Goal: Task Accomplishment & Management: Manage account settings

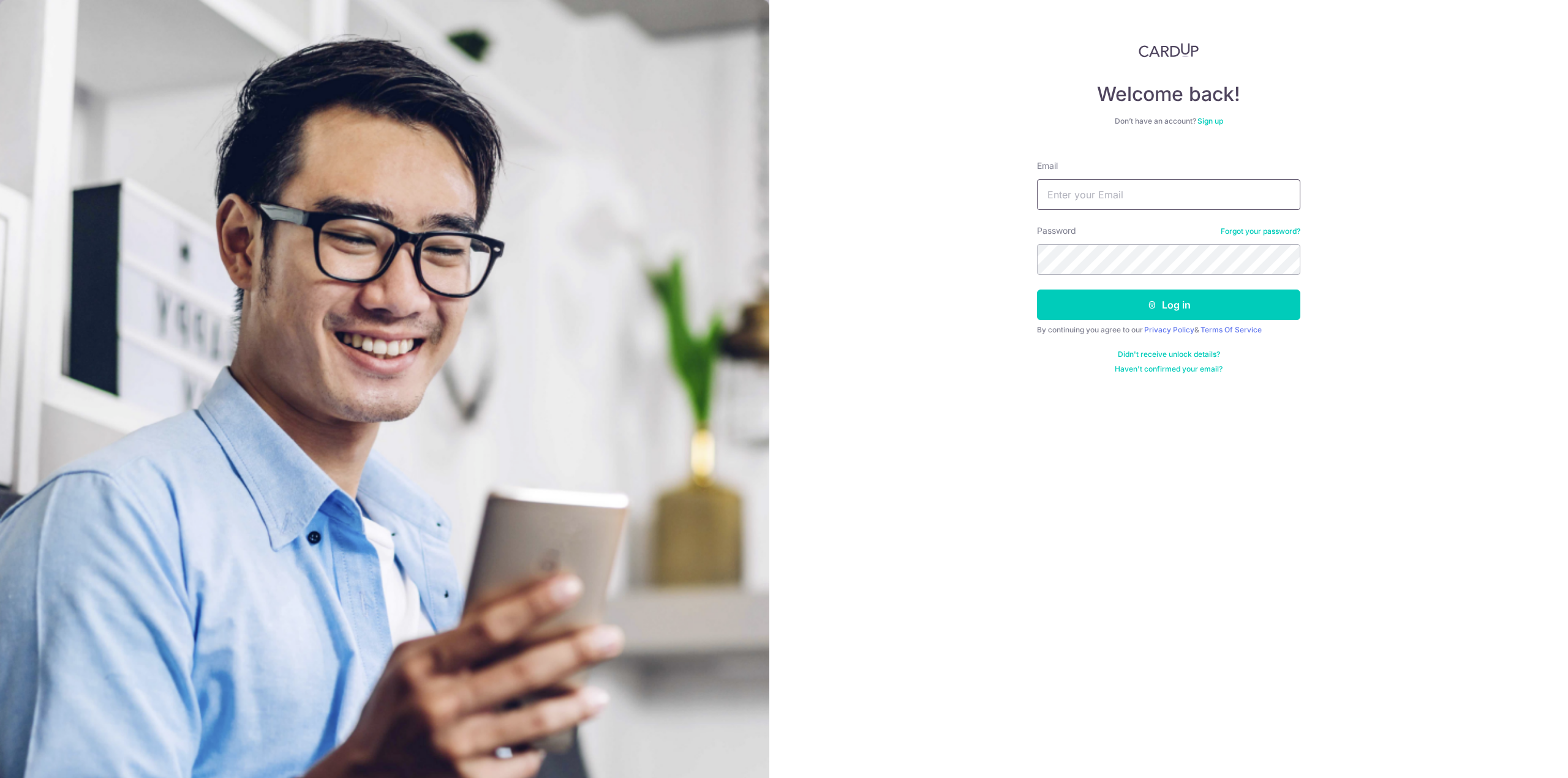
click at [1174, 190] on input "Email" at bounding box center [1168, 194] width 263 height 31
type input "[EMAIL_ADDRESS][DOMAIN_NAME]"
click at [1037, 290] on button "Log in" at bounding box center [1168, 305] width 263 height 31
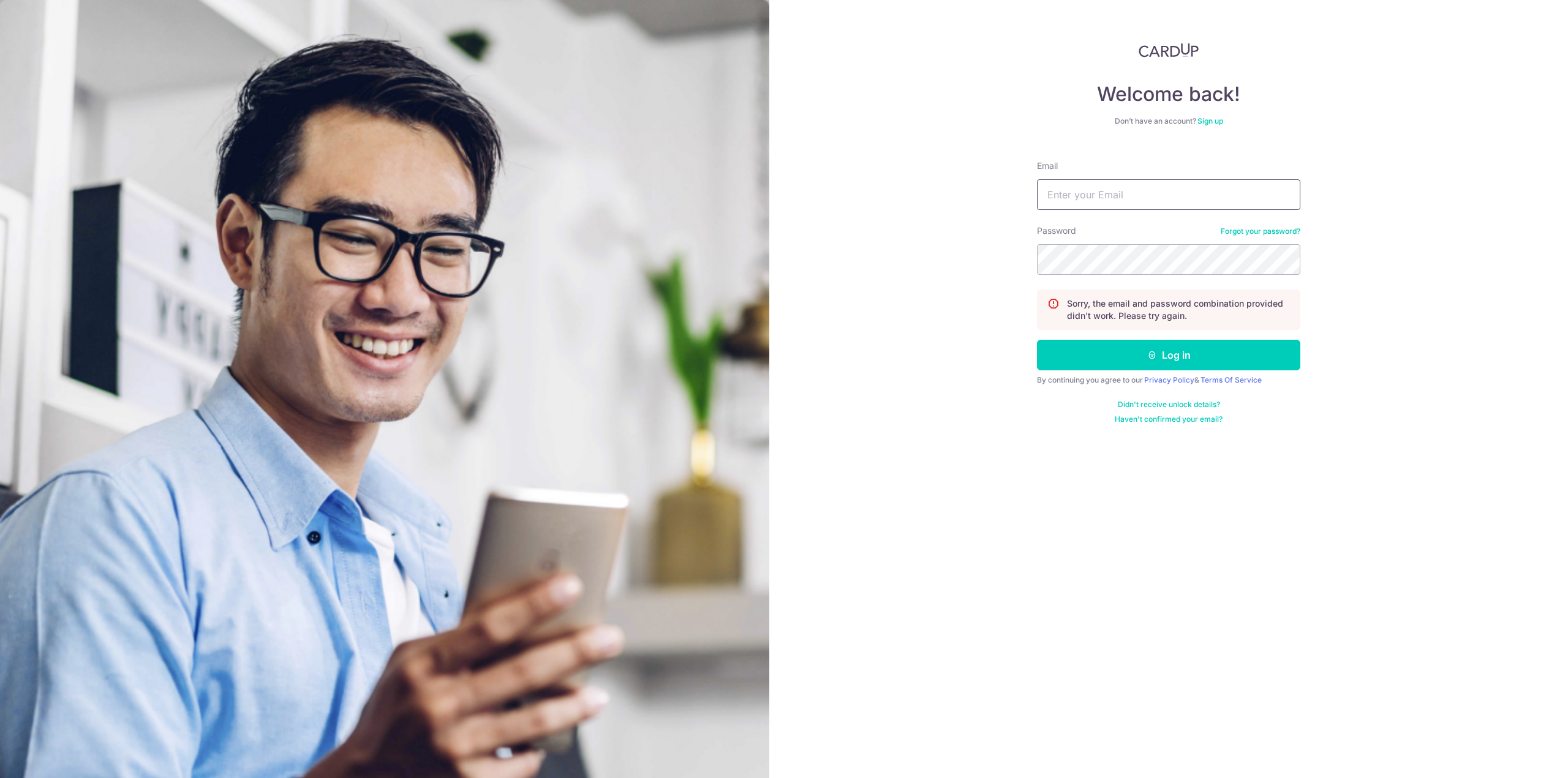
click at [1211, 198] on input "Email" at bounding box center [1168, 194] width 263 height 31
type input "[EMAIL_ADDRESS][DOMAIN_NAME]"
click at [1037, 340] on button "Log in" at bounding box center [1168, 355] width 263 height 31
click at [1282, 232] on link "Forgot your password?" at bounding box center [1261, 231] width 80 height 10
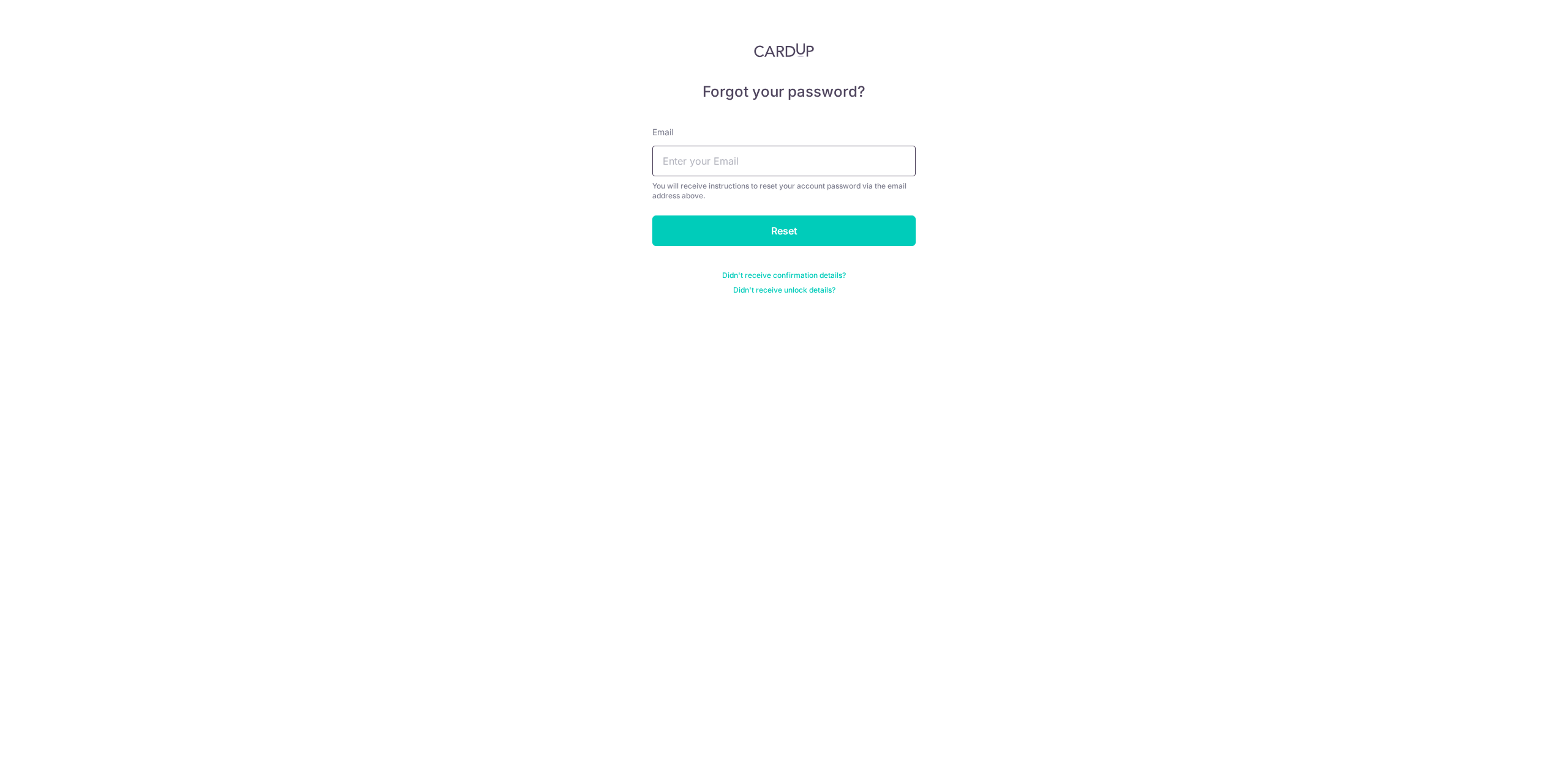
click at [738, 172] on input "text" at bounding box center [784, 161] width 263 height 31
type input "[EMAIL_ADDRESS][DOMAIN_NAME]"
click at [803, 228] on input "Reset" at bounding box center [784, 231] width 263 height 31
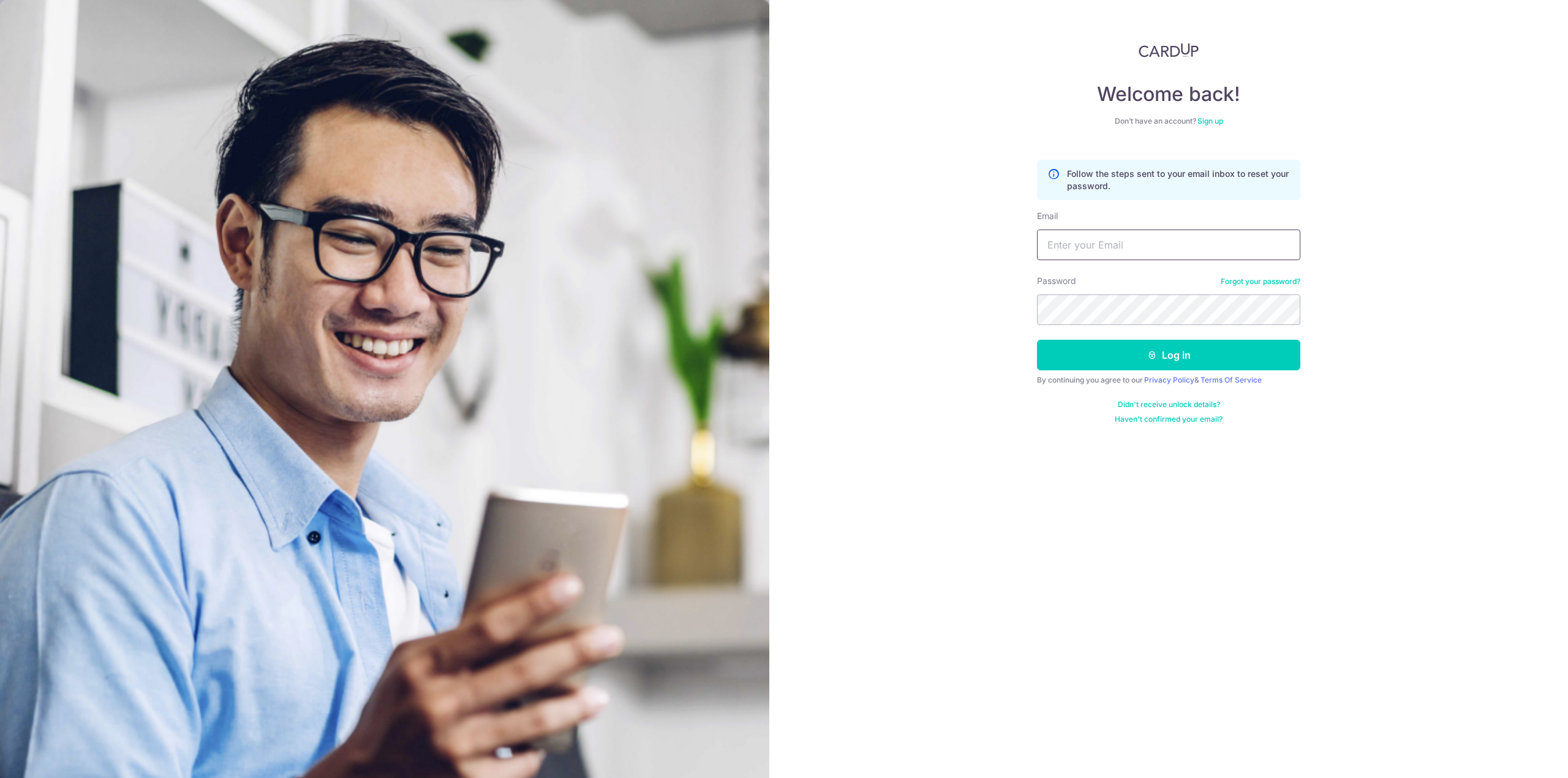
click at [1123, 243] on input "Email" at bounding box center [1168, 244] width 263 height 31
type input "[EMAIL_ADDRESS][DOMAIN_NAME]"
click at [1190, 358] on button "Log in" at bounding box center [1168, 355] width 263 height 31
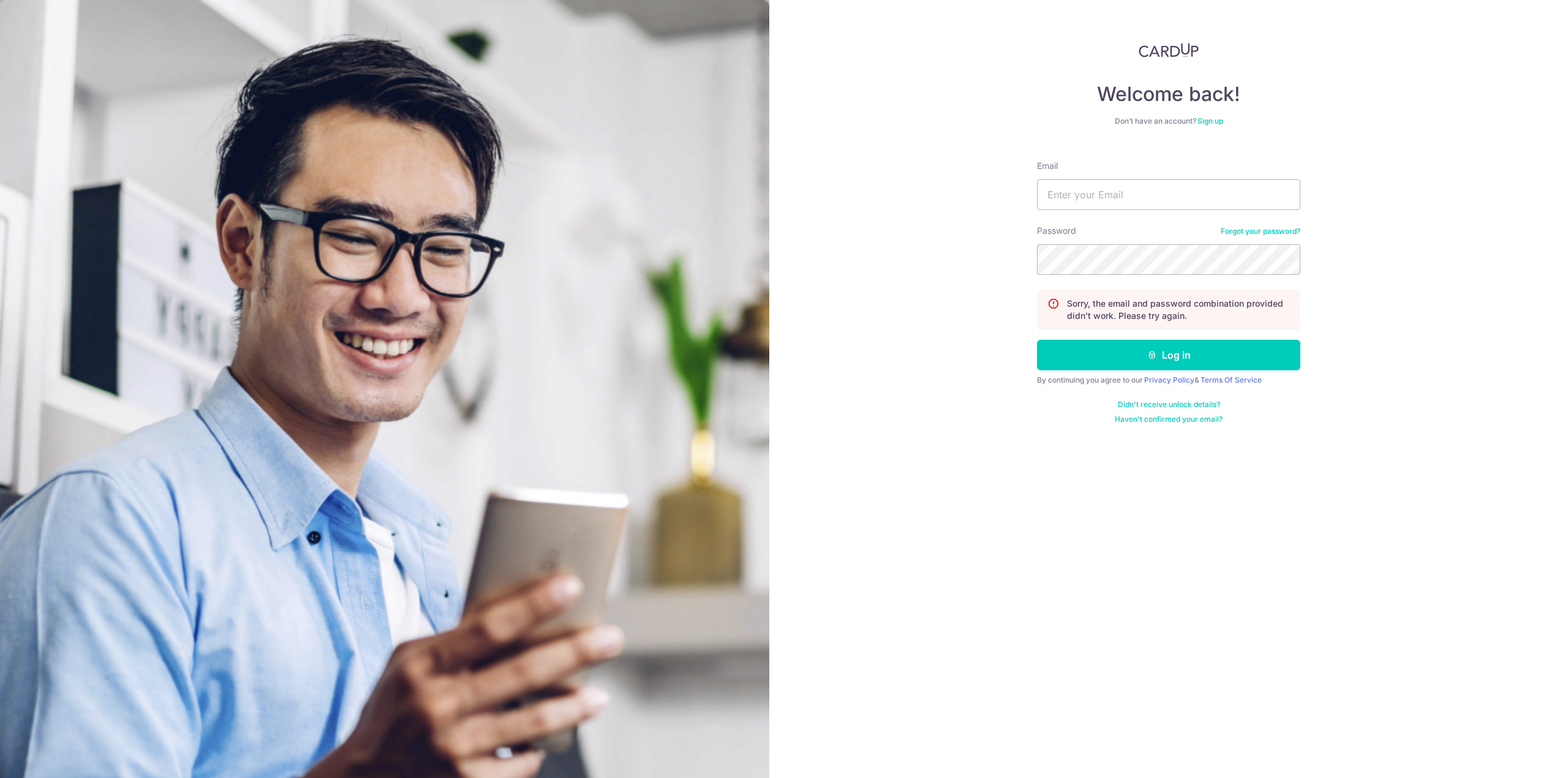
click at [1267, 237] on div "Password Forgot your password?" at bounding box center [1168, 250] width 263 height 50
click at [1273, 231] on link "Forgot your password?" at bounding box center [1261, 231] width 80 height 10
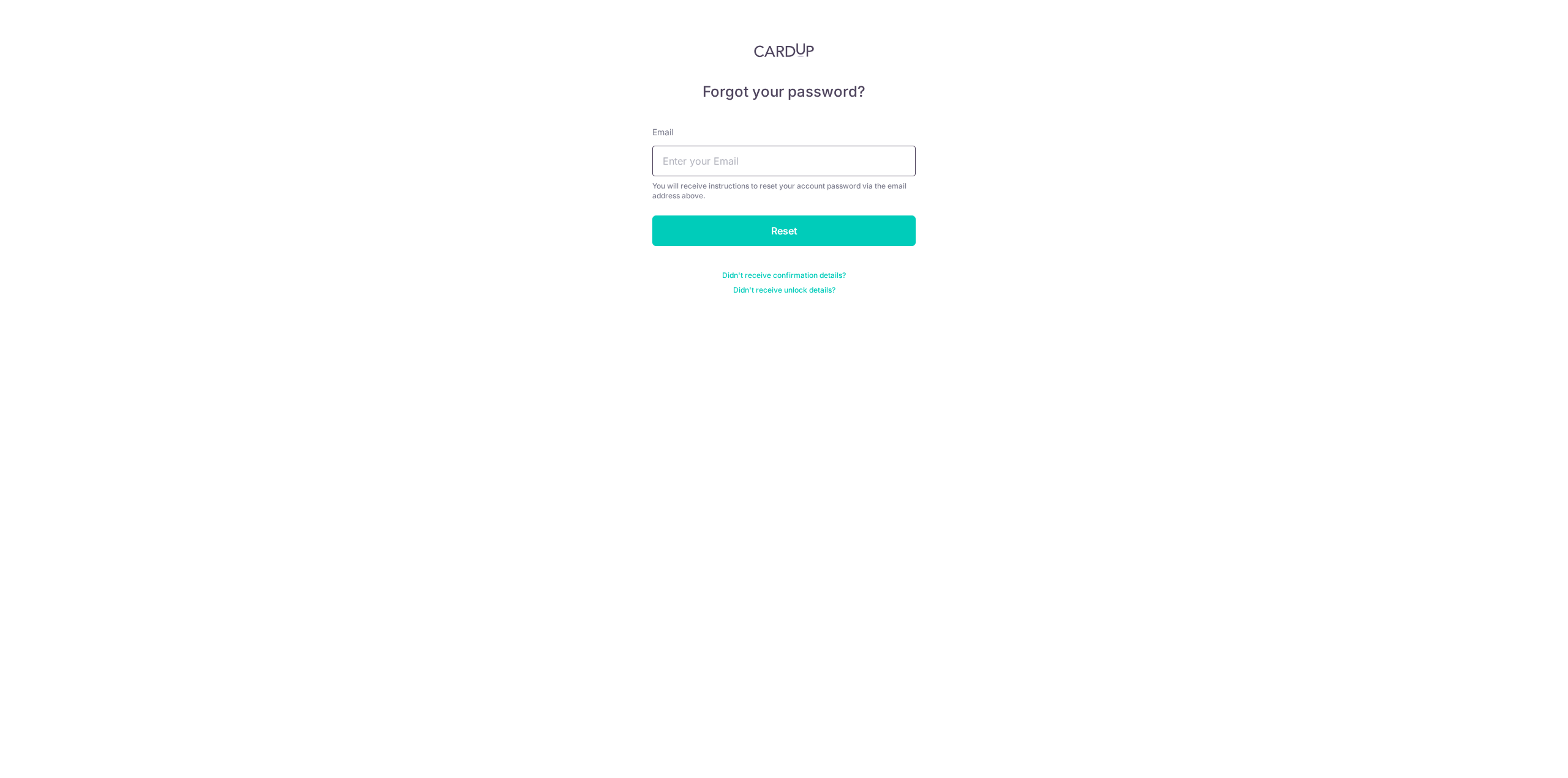
click at [744, 166] on input "text" at bounding box center [784, 161] width 263 height 31
type input "[EMAIL_ADDRESS][DOMAIN_NAME]"
click at [794, 230] on input "Reset" at bounding box center [784, 231] width 263 height 31
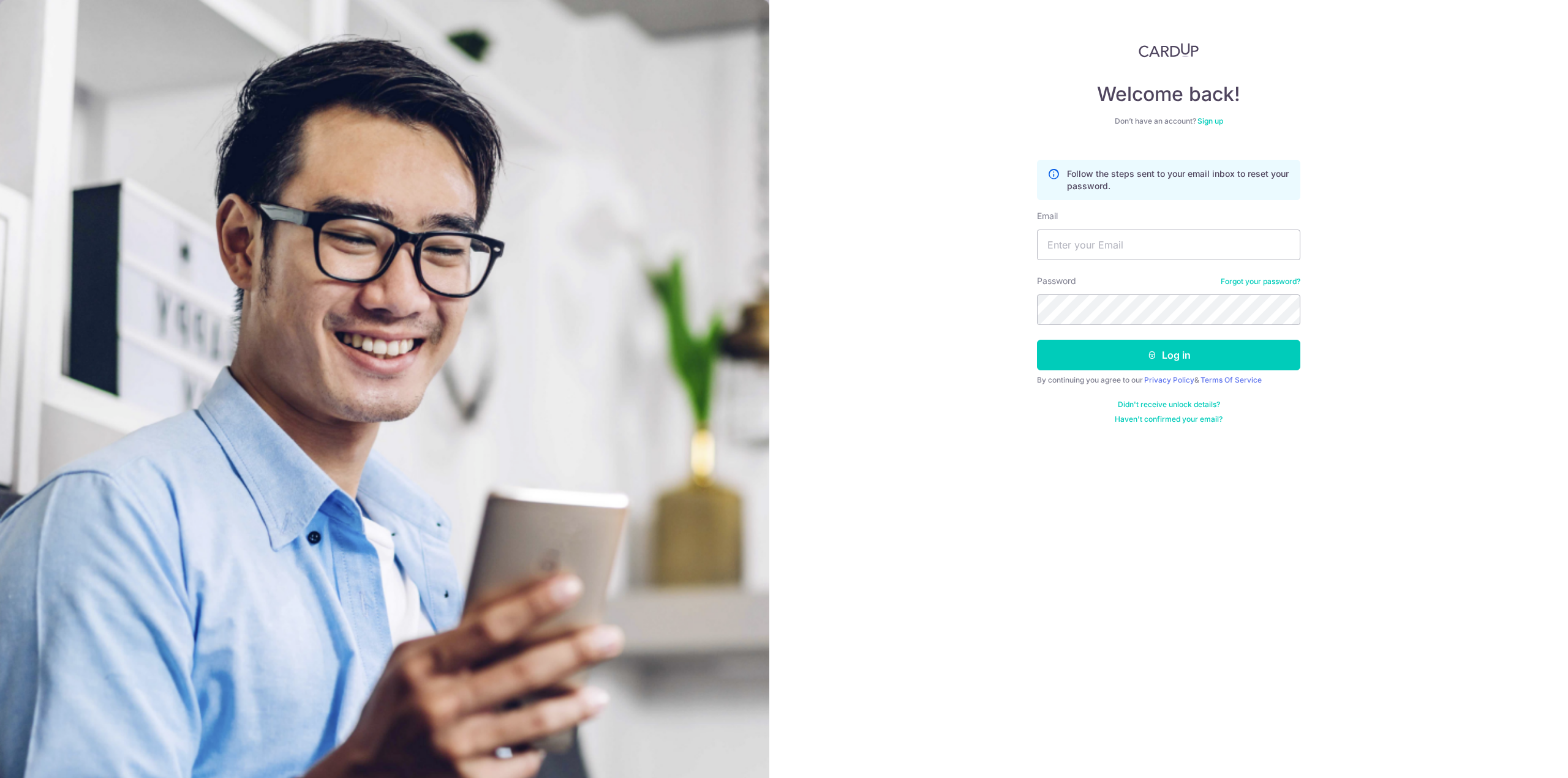
click at [1283, 277] on link "Forgot your password?" at bounding box center [1261, 282] width 80 height 10
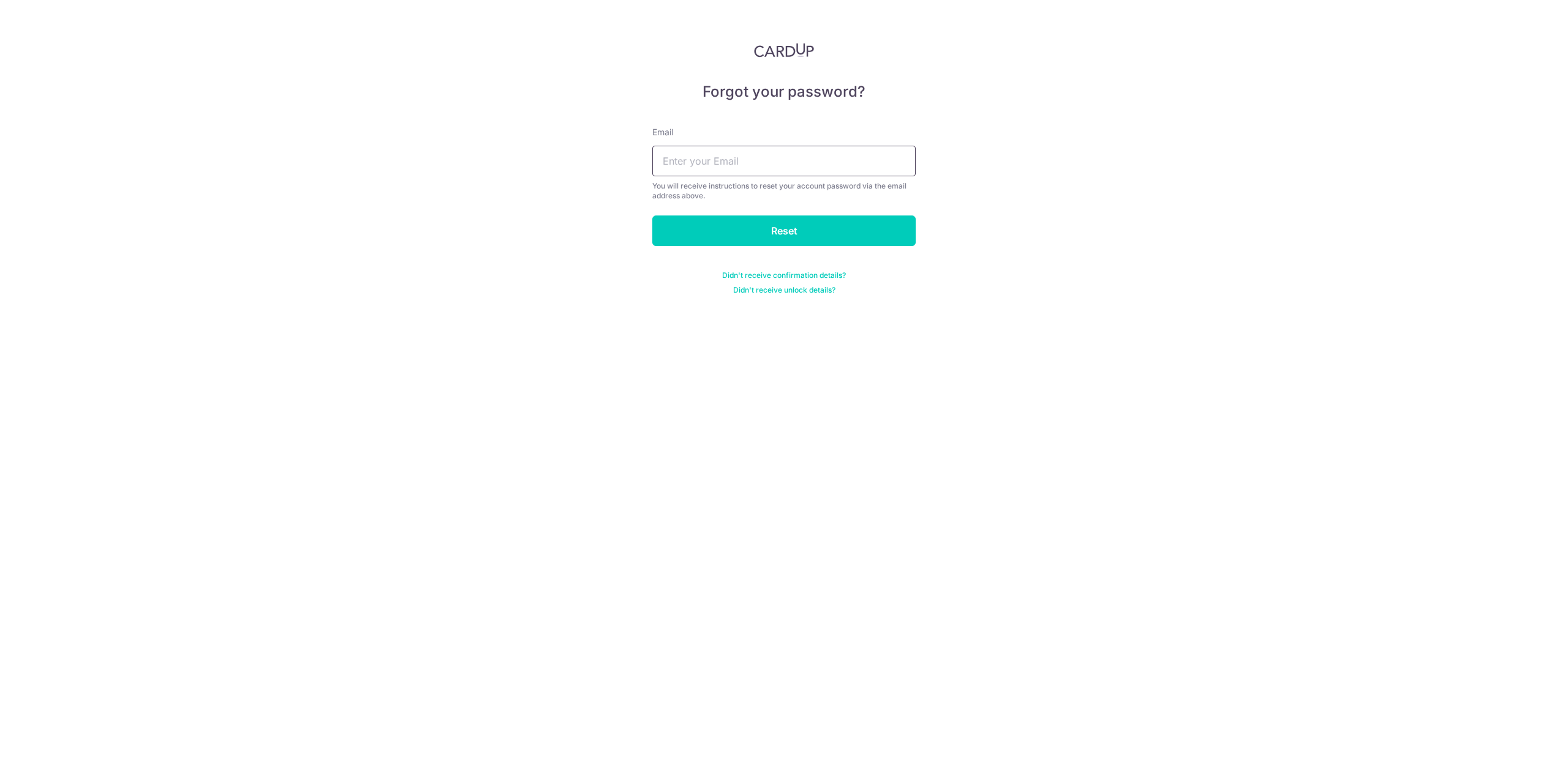
click at [755, 156] on input "text" at bounding box center [784, 161] width 263 height 31
type input "elainetyx@gmail.com"
click at [788, 238] on input "Reset" at bounding box center [784, 231] width 263 height 31
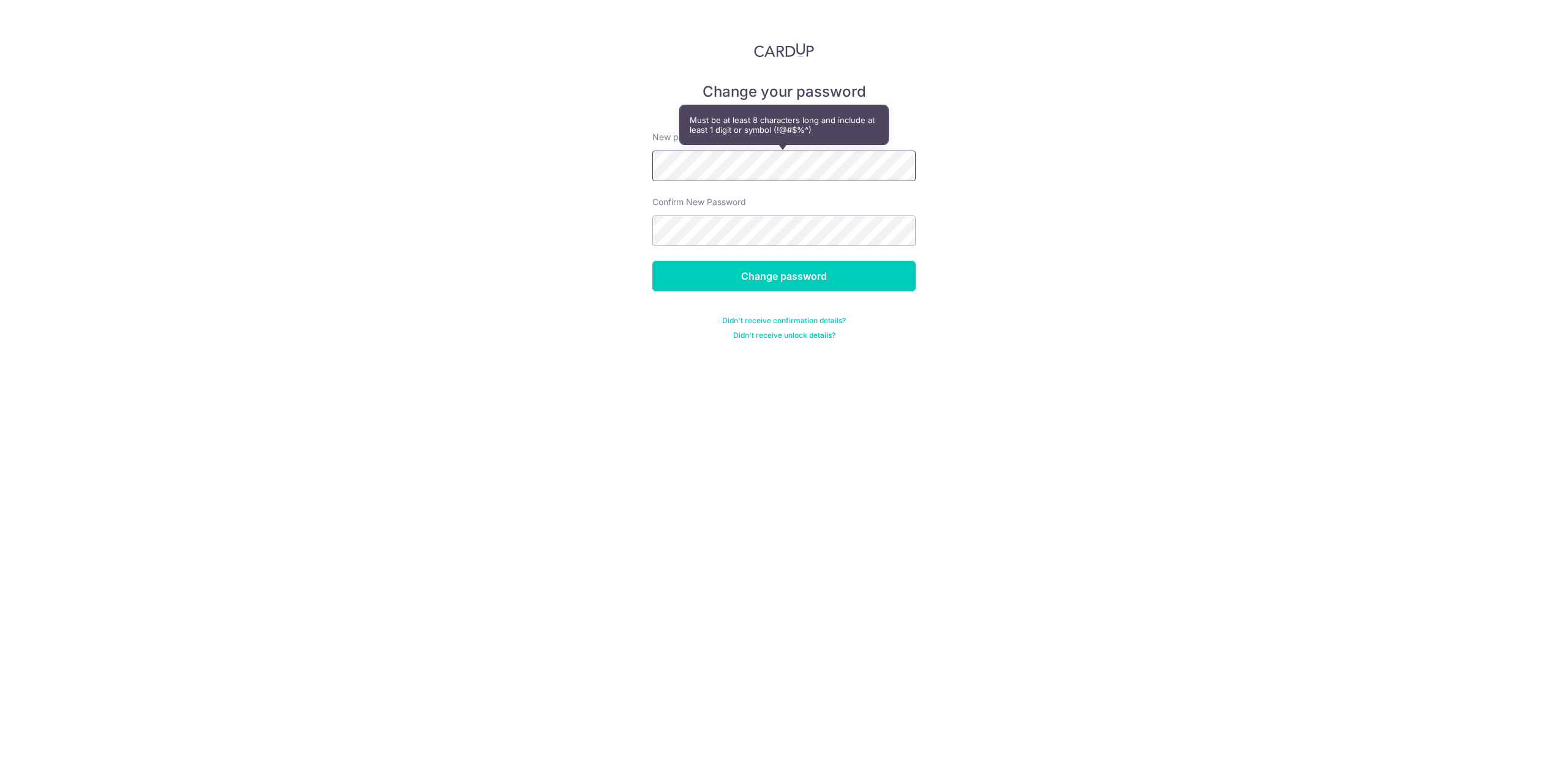
click at [479, 165] on div "Change your password New password Confirm New Password Change password Didn't r…" at bounding box center [784, 389] width 1568 height 778
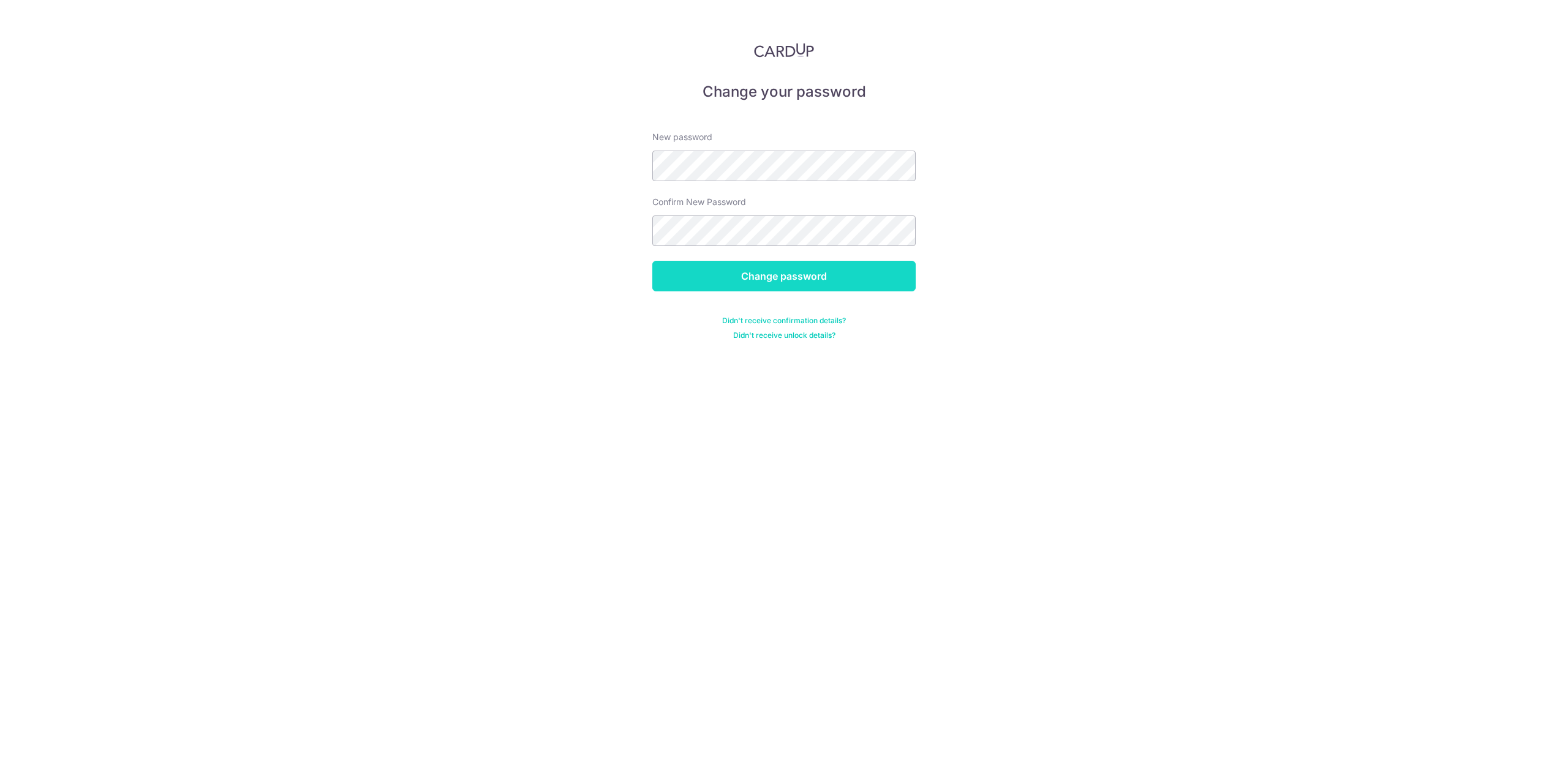
click at [792, 274] on input "Change password" at bounding box center [784, 276] width 263 height 31
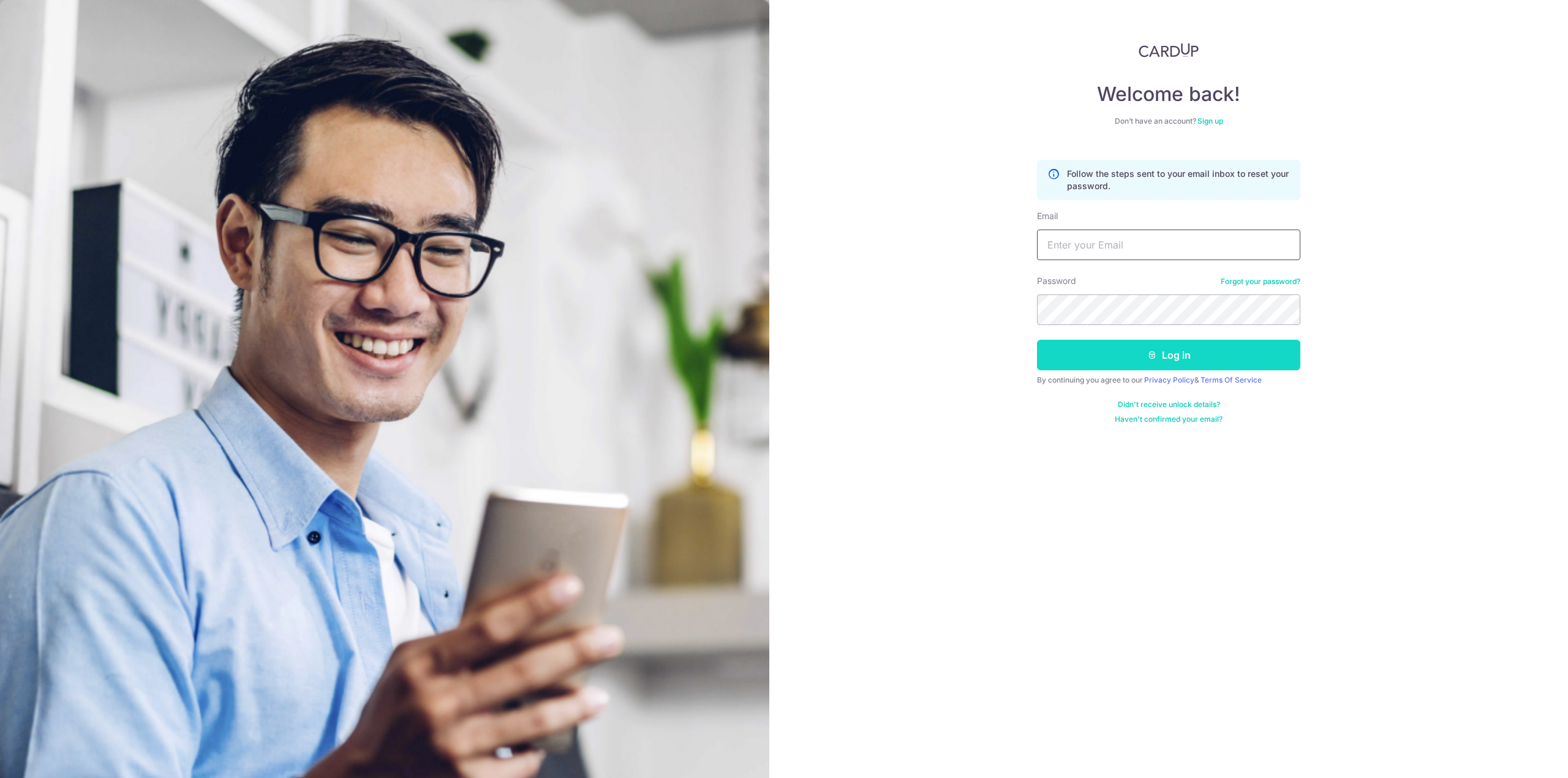
type input "[EMAIL_ADDRESS][DOMAIN_NAME]"
click at [1178, 349] on button "Log in" at bounding box center [1168, 355] width 263 height 31
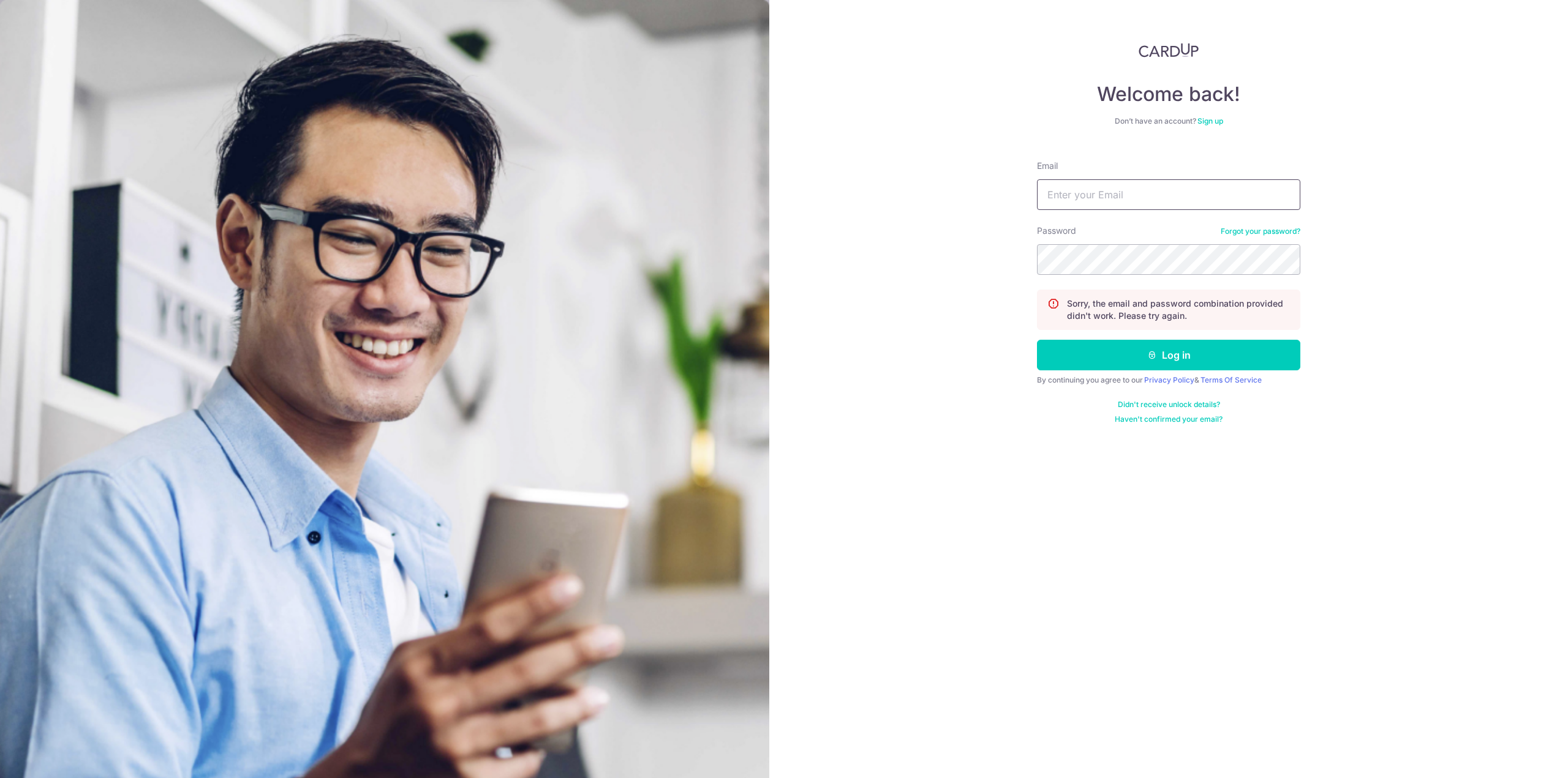
type input "[EMAIL_ADDRESS][DOMAIN_NAME]"
click at [1178, 349] on button "Log in" at bounding box center [1168, 355] width 263 height 31
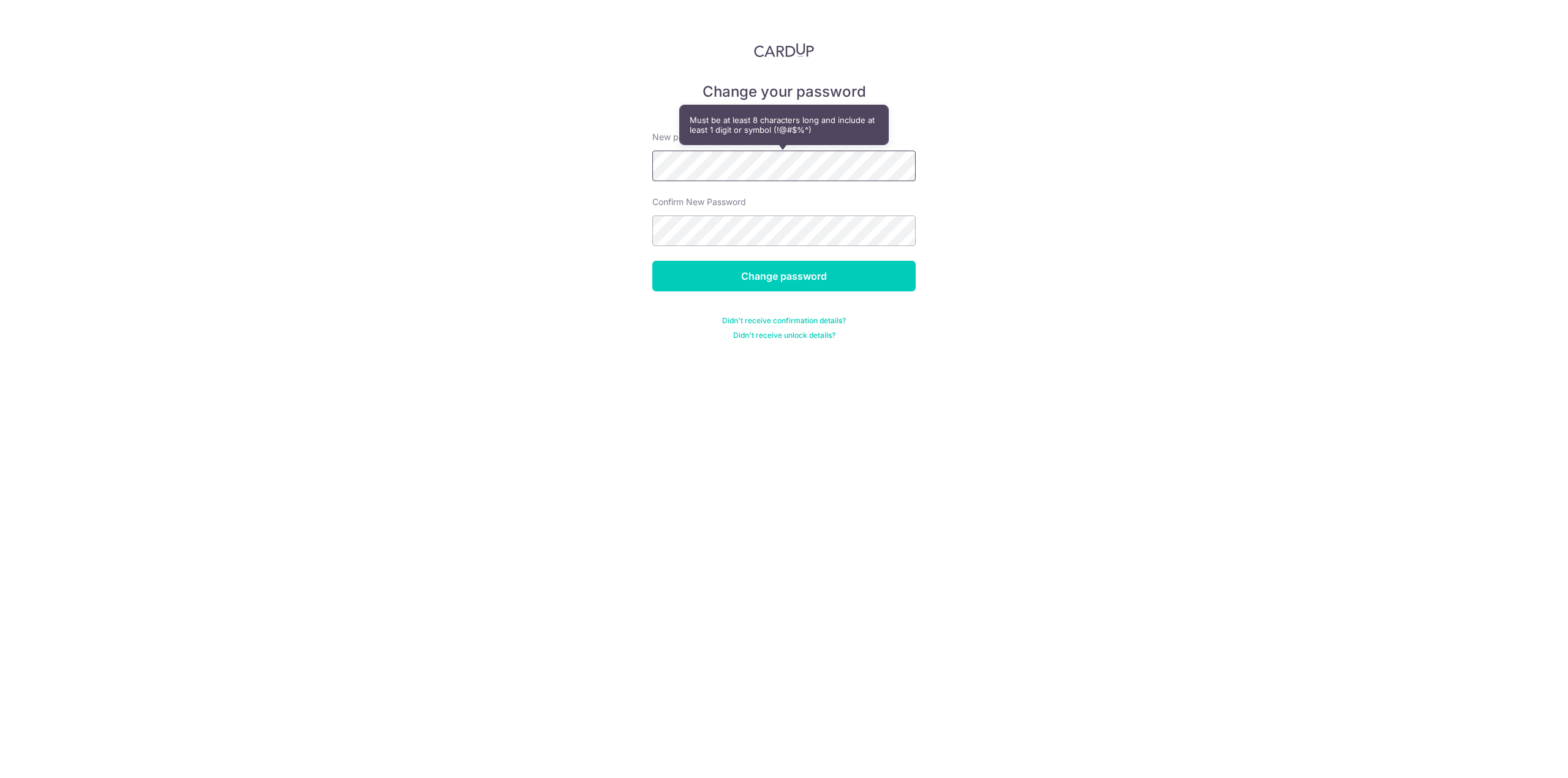
click at [469, 168] on div "Change your password New password Confirm New Password Change password Didn't r…" at bounding box center [784, 389] width 1568 height 778
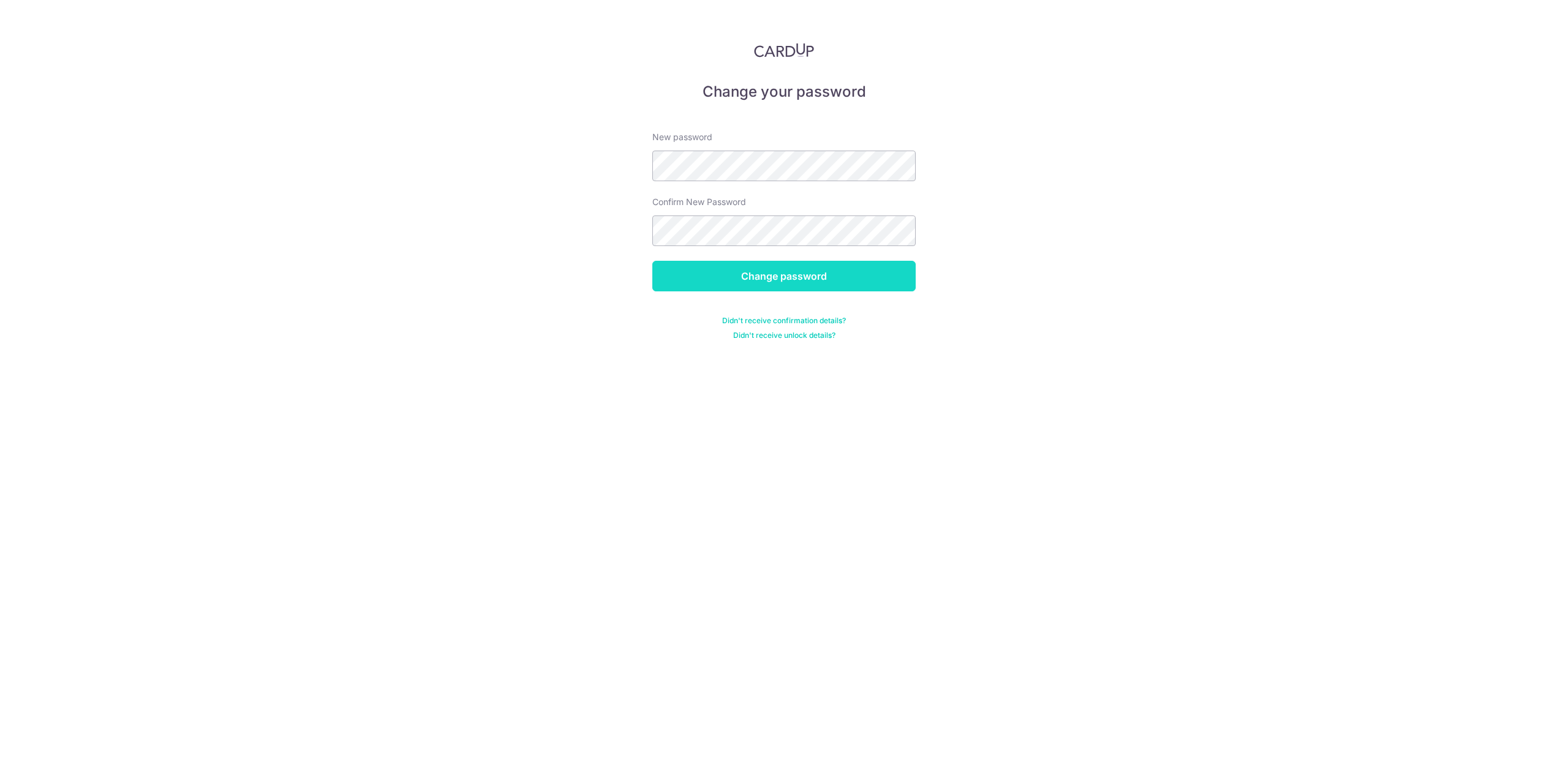
click at [741, 271] on input "Change password" at bounding box center [784, 276] width 263 height 31
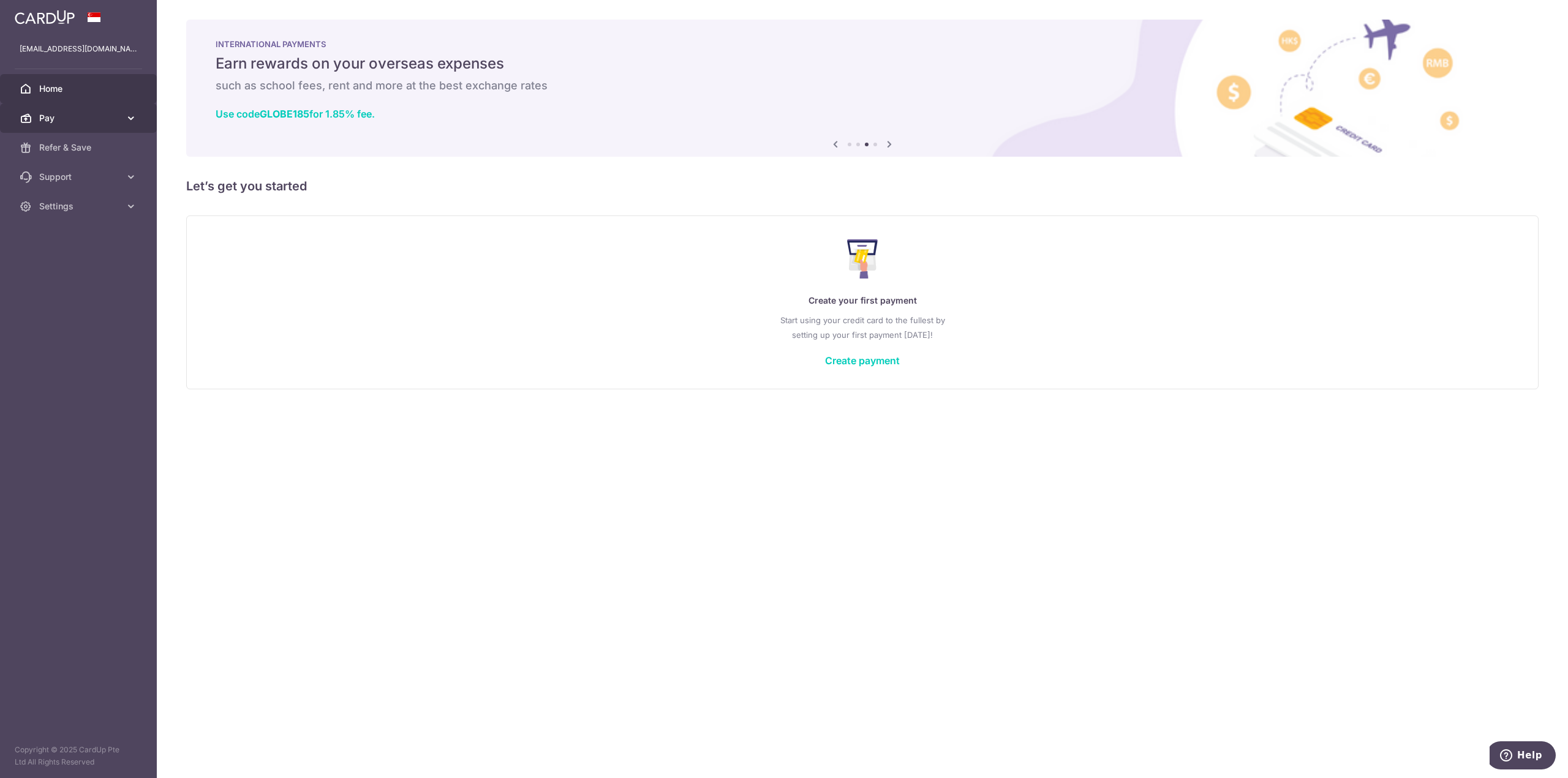
click at [61, 118] on span "Pay" at bounding box center [79, 118] width 81 height 12
click at [70, 148] on span "Payments" at bounding box center [79, 147] width 81 height 12
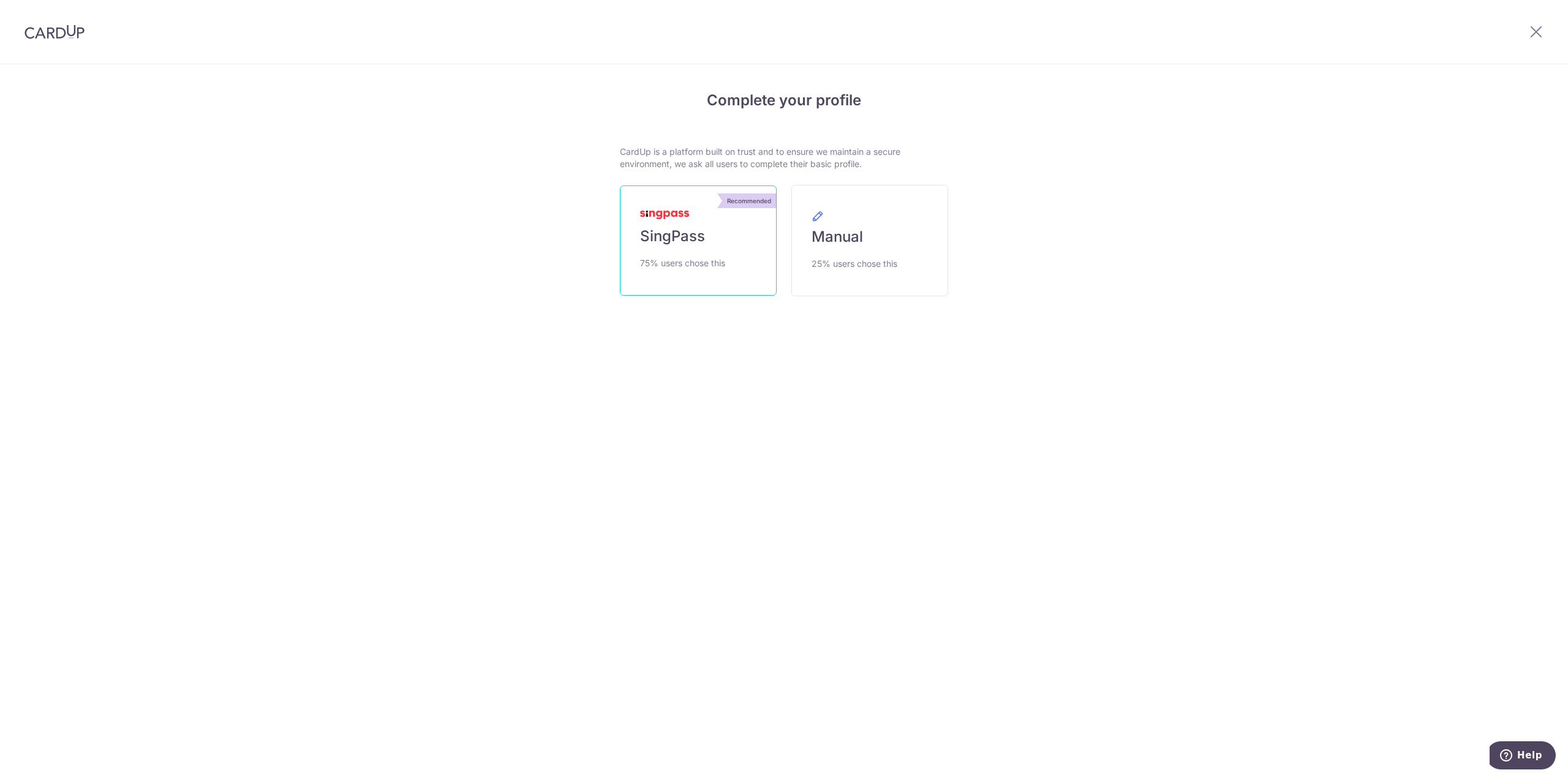
click at [724, 256] on span "75% users chose this" at bounding box center [682, 263] width 85 height 14
click at [684, 234] on span "SingPass" at bounding box center [672, 236] width 65 height 19
click at [686, 237] on span "SingPass" at bounding box center [672, 236] width 65 height 19
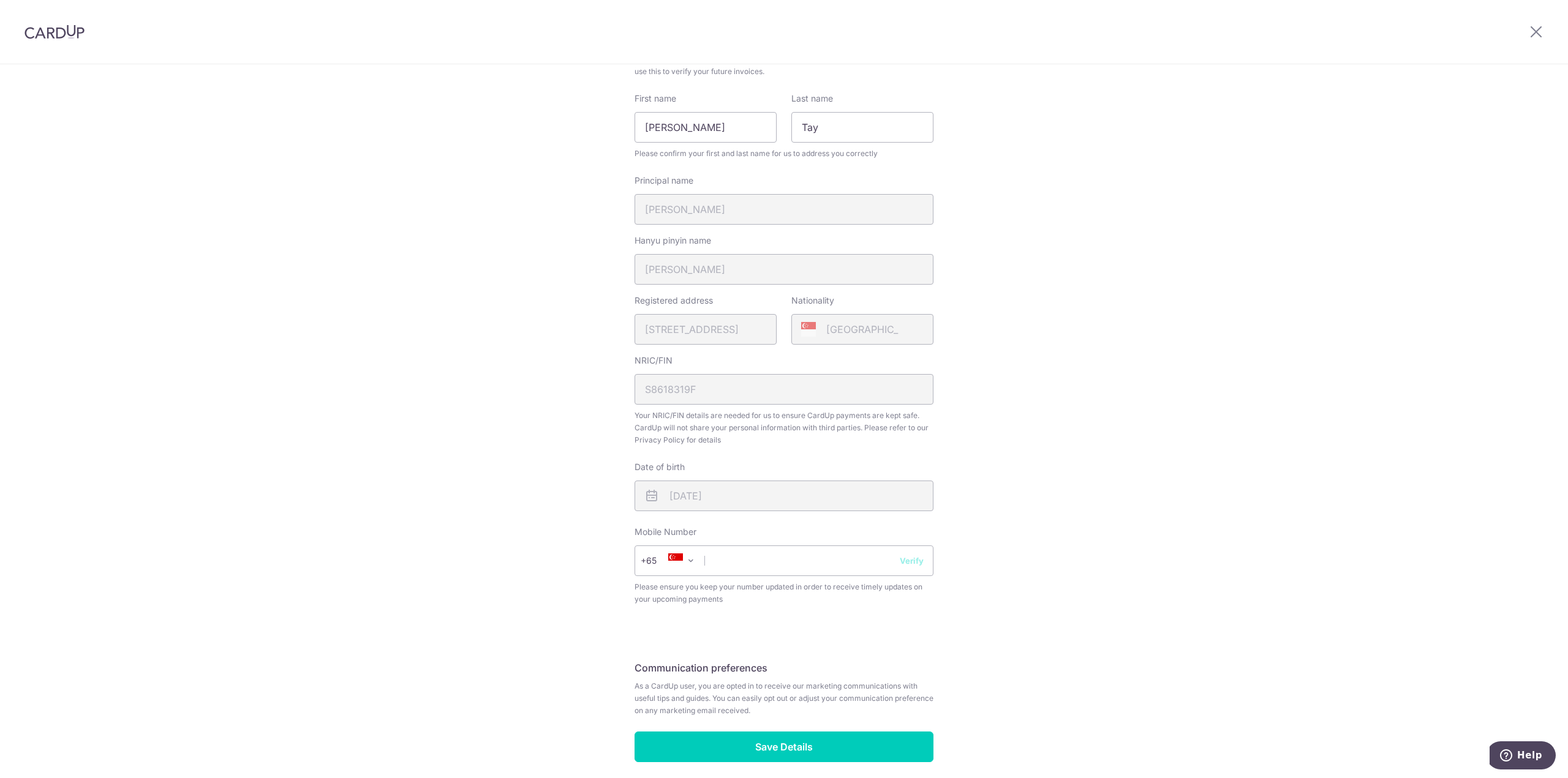
scroll to position [178, 0]
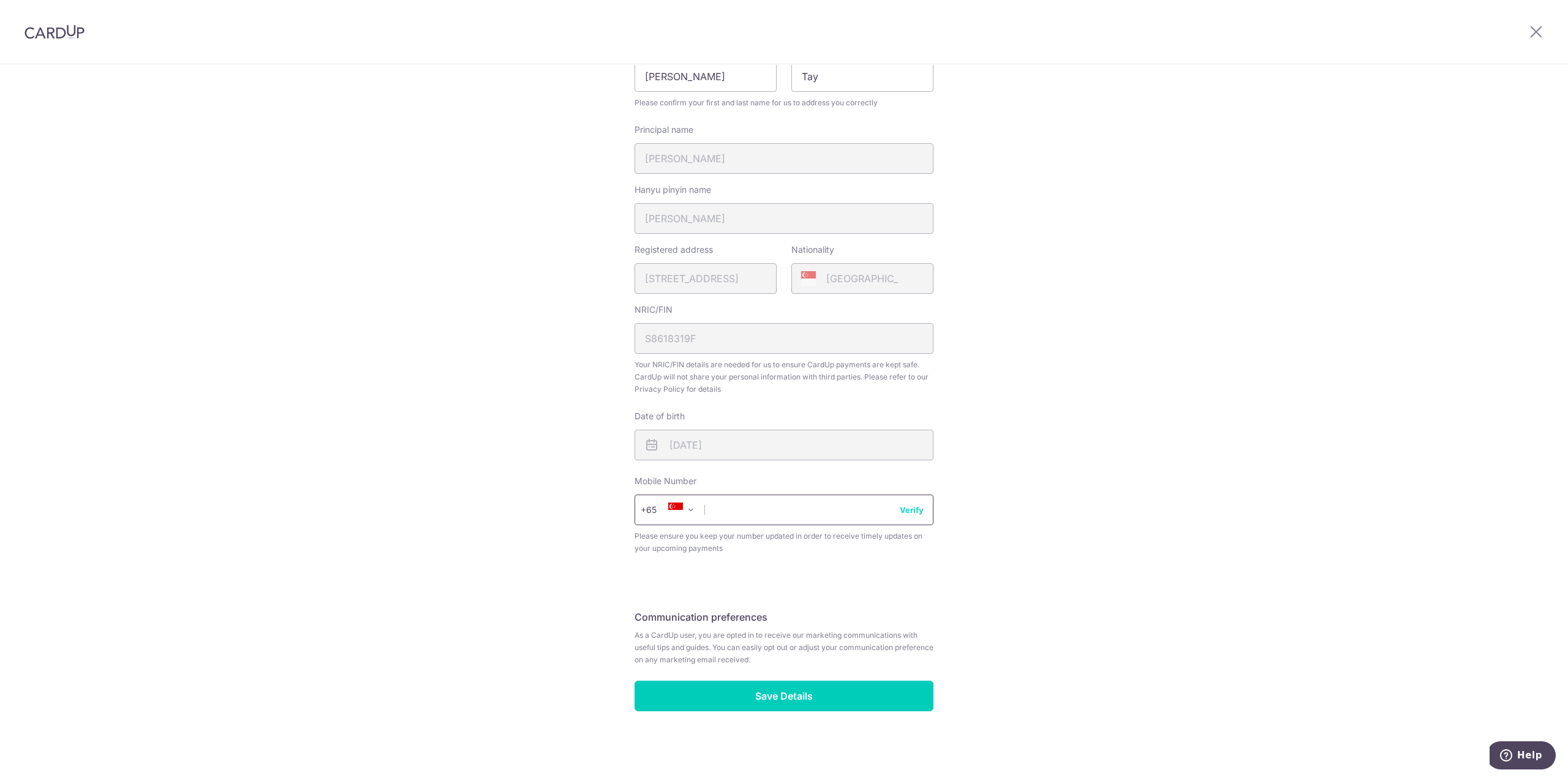
click at [756, 517] on input "text" at bounding box center [783, 510] width 299 height 31
type input "90056008"
click at [1078, 579] on div "Review your details Your Details Please provide your full name as per your NRIC…" at bounding box center [784, 333] width 1568 height 892
click at [780, 703] on input "Save Details" at bounding box center [783, 696] width 299 height 31
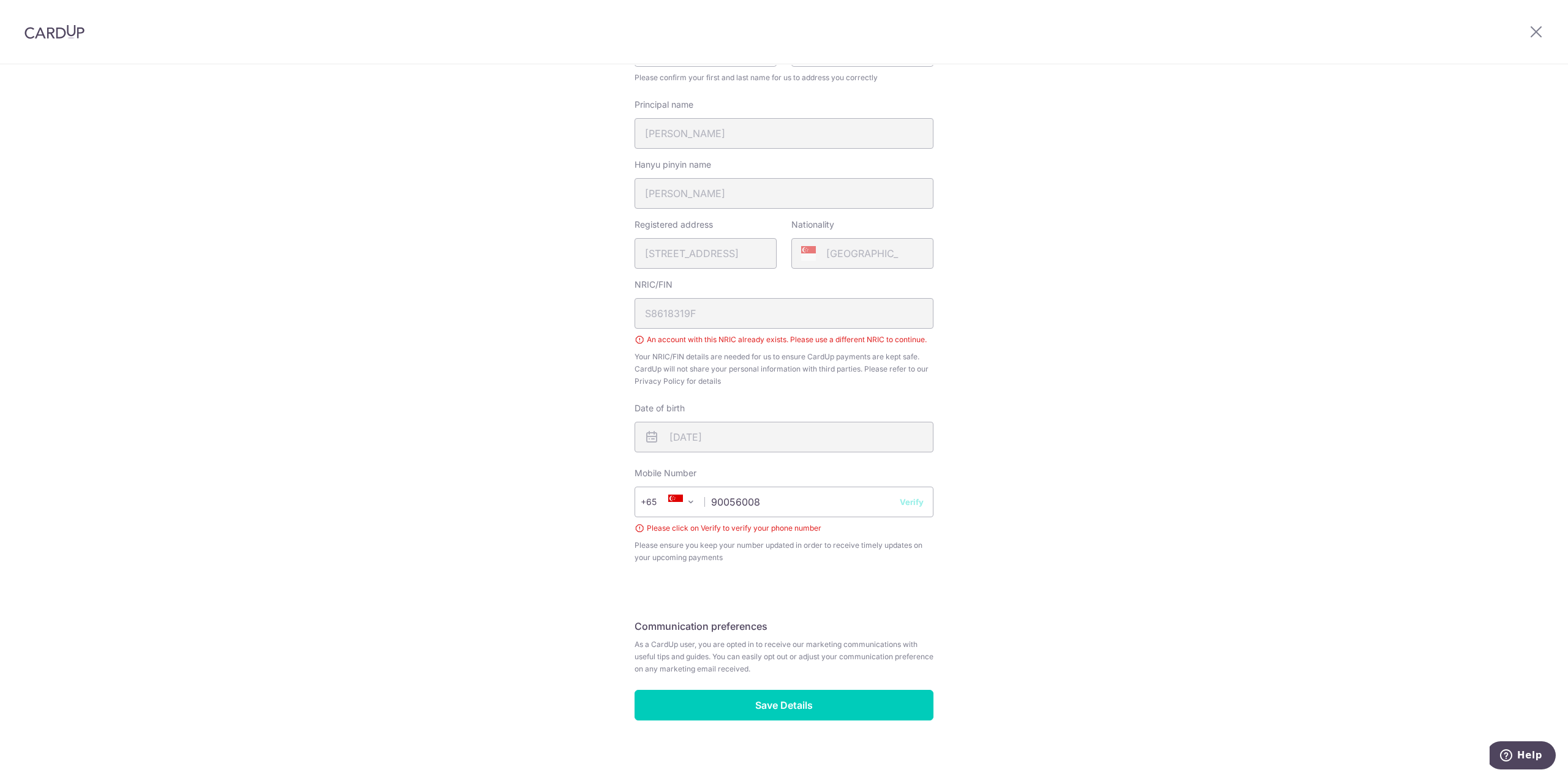
scroll to position [212, 0]
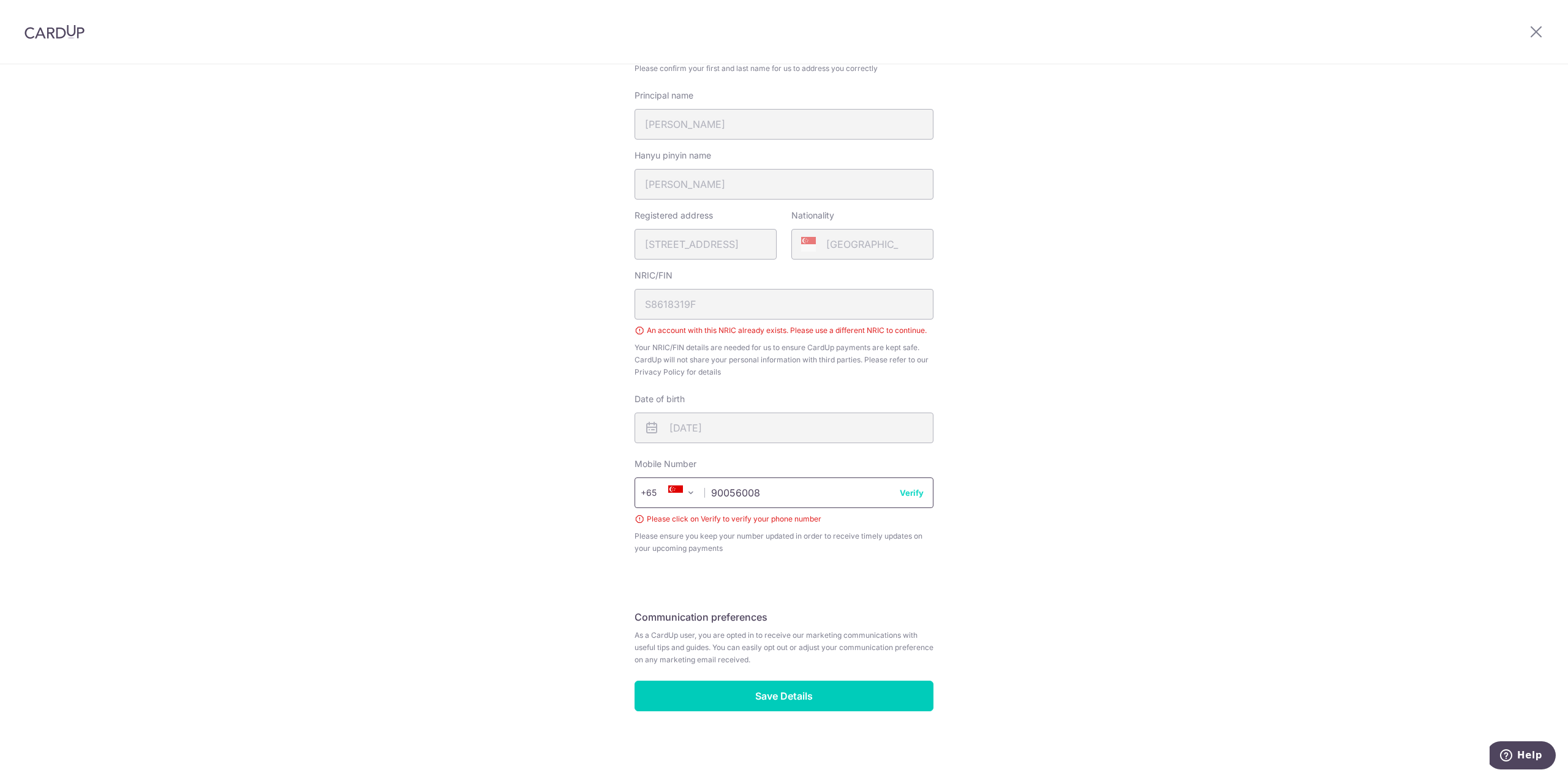
drag, startPoint x: 924, startPoint y: 504, endPoint x: 932, endPoint y: 504, distance: 8.0
click at [924, 504] on input "90056008" at bounding box center [783, 493] width 299 height 31
click at [799, 688] on input "Save Details" at bounding box center [783, 696] width 299 height 31
click at [1537, 31] on icon at bounding box center [1536, 31] width 14 height 15
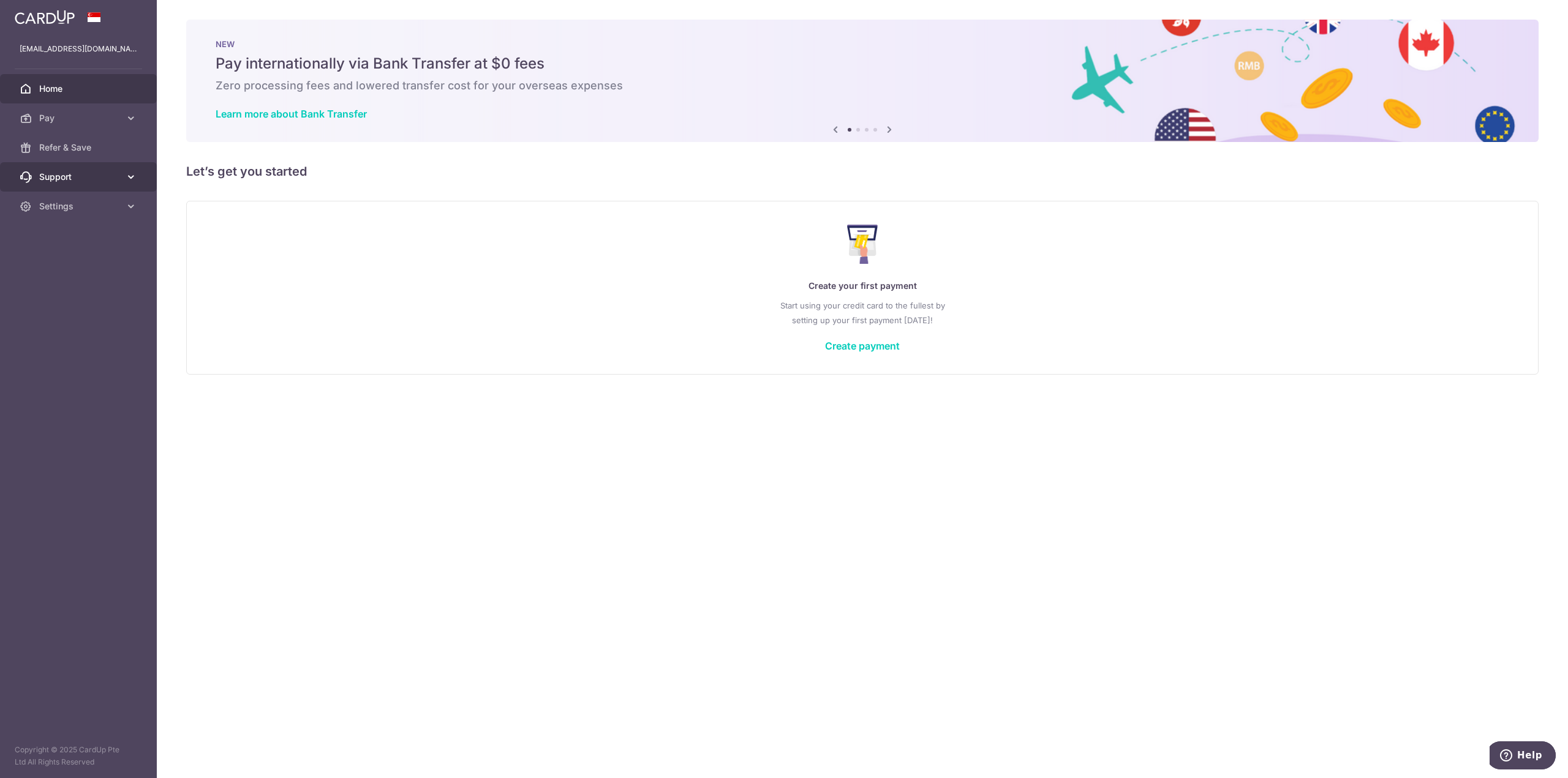
click at [75, 175] on span "Support" at bounding box center [79, 177] width 81 height 12
click at [75, 233] on span "Contact Us" at bounding box center [79, 235] width 81 height 12
click at [63, 281] on span "Settings" at bounding box center [79, 280] width 81 height 12
click at [60, 337] on span "Logout" at bounding box center [79, 339] width 81 height 12
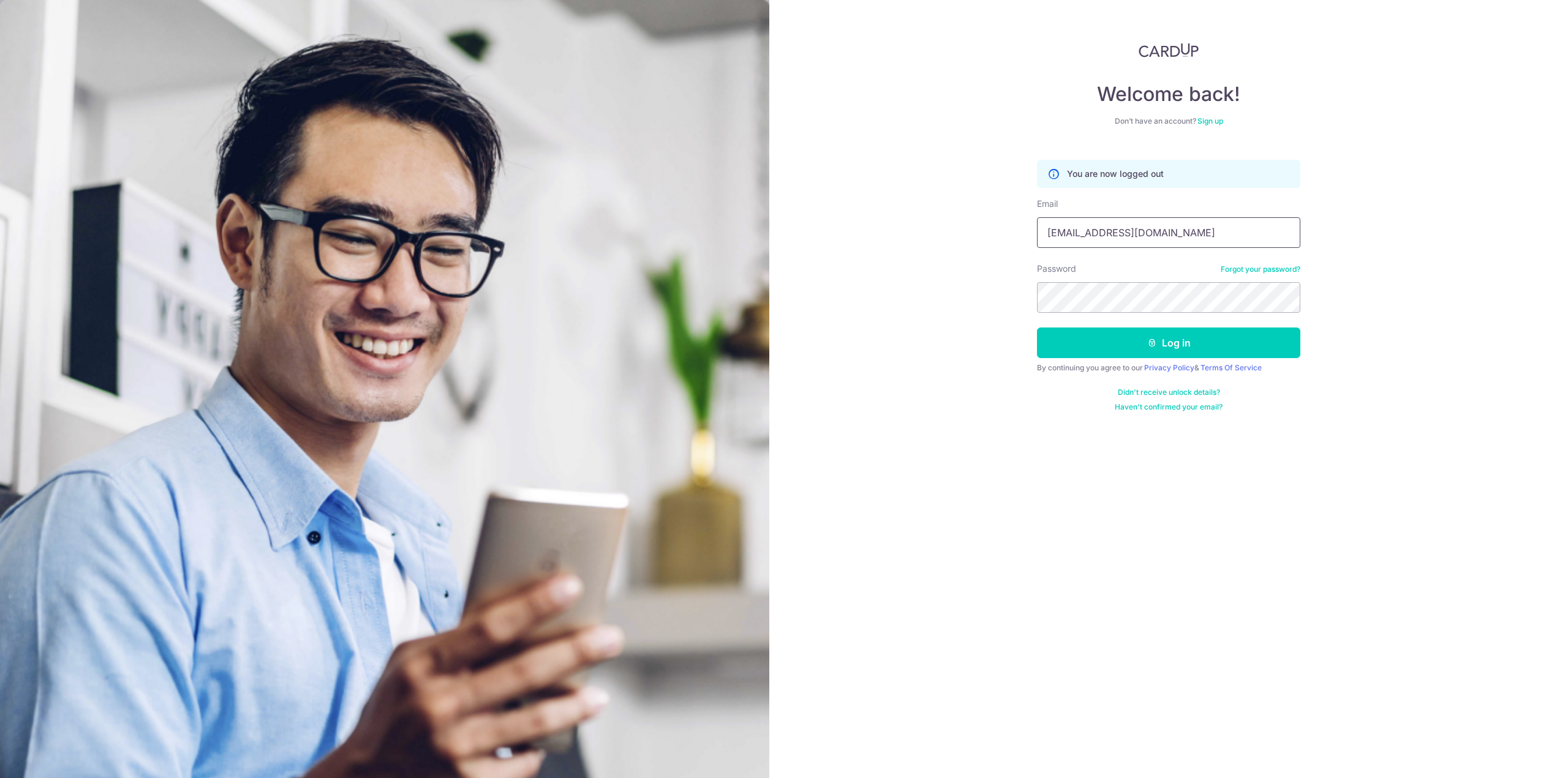
drag, startPoint x: 1129, startPoint y: 233, endPoint x: 869, endPoint y: 219, distance: 260.4
click at [869, 219] on div "Welcome back! Don’t have an account? Sign up You are now logged out Email elain…" at bounding box center [1169, 389] width 798 height 778
click at [1157, 229] on input "elainetyx@gmail.com" at bounding box center [1168, 233] width 263 height 31
drag, startPoint x: 1156, startPoint y: 232, endPoint x: 991, endPoint y: 236, distance: 165.0
click at [991, 234] on div "Welcome back! Don’t have an account? Sign up You are now logged out Email elain…" at bounding box center [1169, 389] width 798 height 778
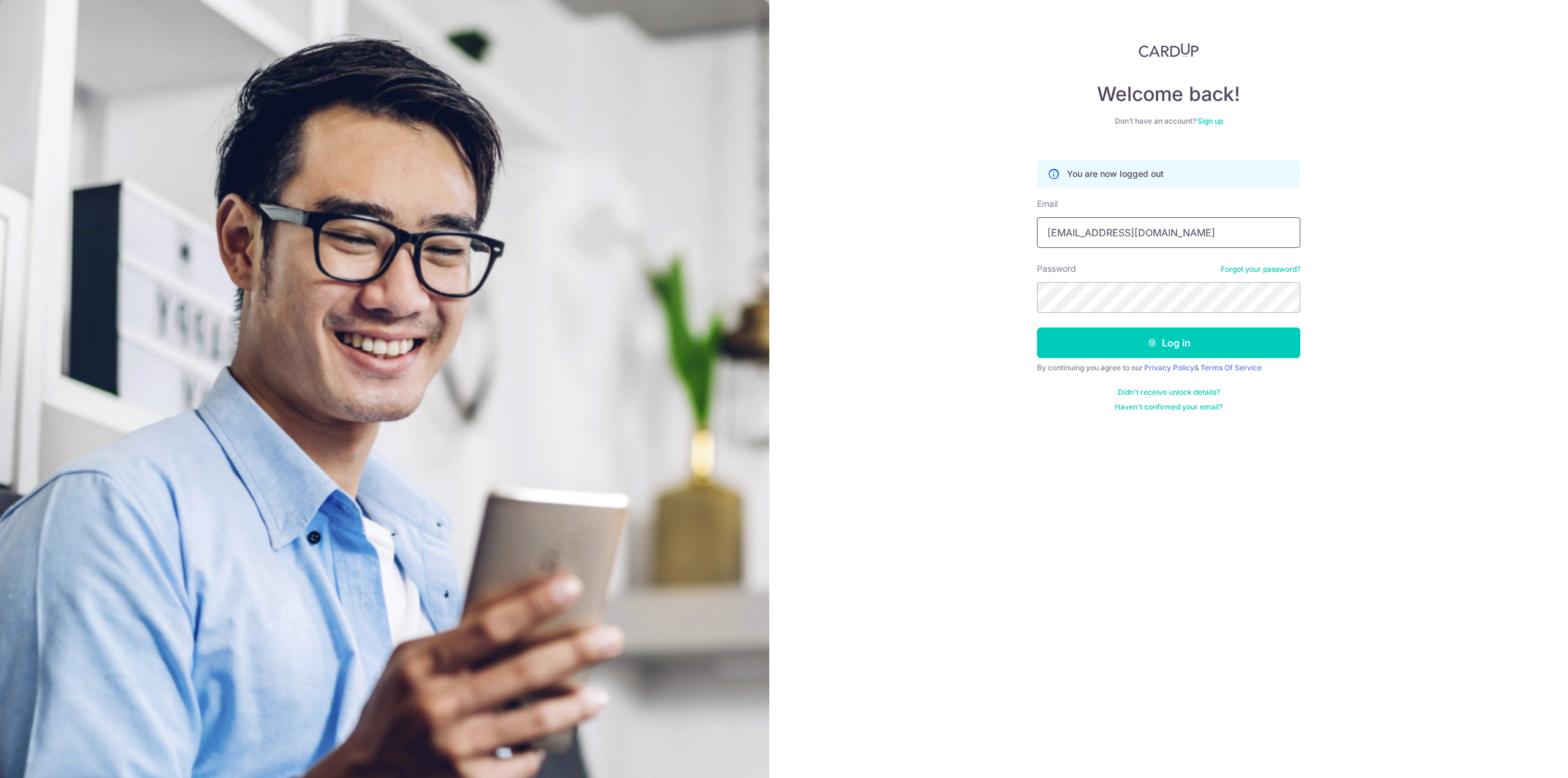
type input "elaineandbrennan@gmail.com"
click at [1037, 327] on button "Log in" at bounding box center [1168, 342] width 263 height 31
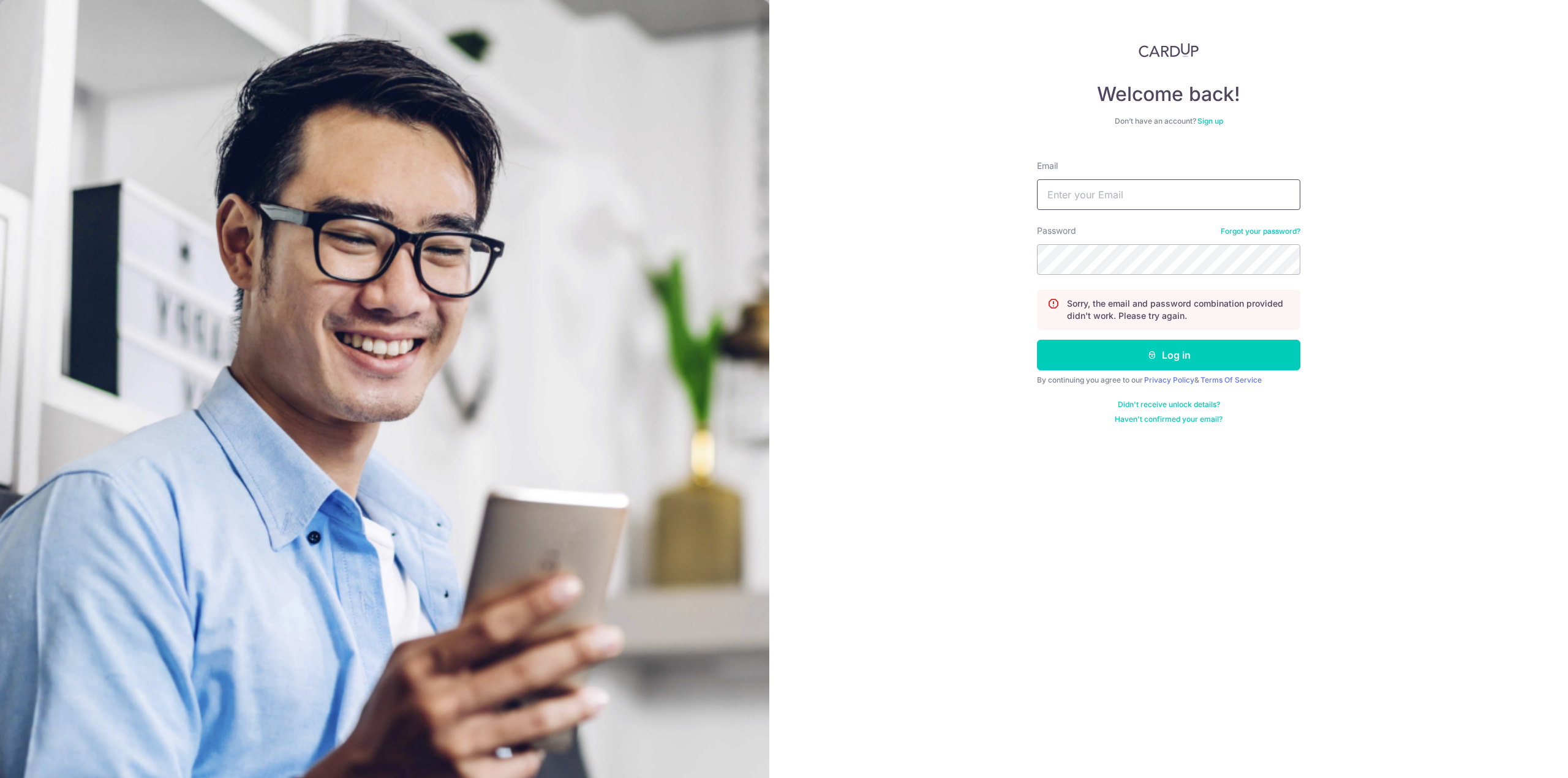
type input "[EMAIL_ADDRESS][DOMAIN_NAME]"
click at [896, 243] on div "Welcome back! Don’t have an account? Sign up Email [EMAIL_ADDRESS][DOMAIN_NAME]…" at bounding box center [1169, 389] width 798 height 778
click at [1037, 340] on button "Log in" at bounding box center [1168, 355] width 263 height 31
